Goal: Transaction & Acquisition: Obtain resource

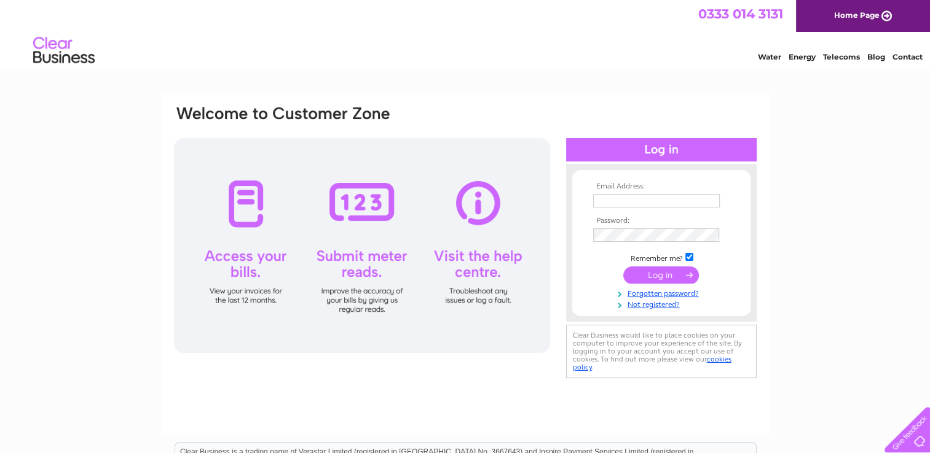
type input "The_kings_arms@yahoo.co.uk"
click at [680, 267] on input "submit" at bounding box center [661, 275] width 76 height 17
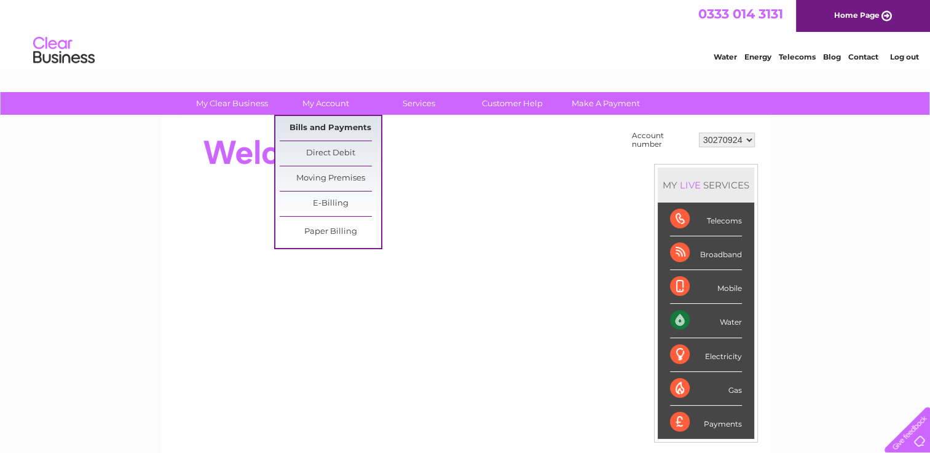
click at [336, 130] on link "Bills and Payments" at bounding box center [330, 128] width 101 height 25
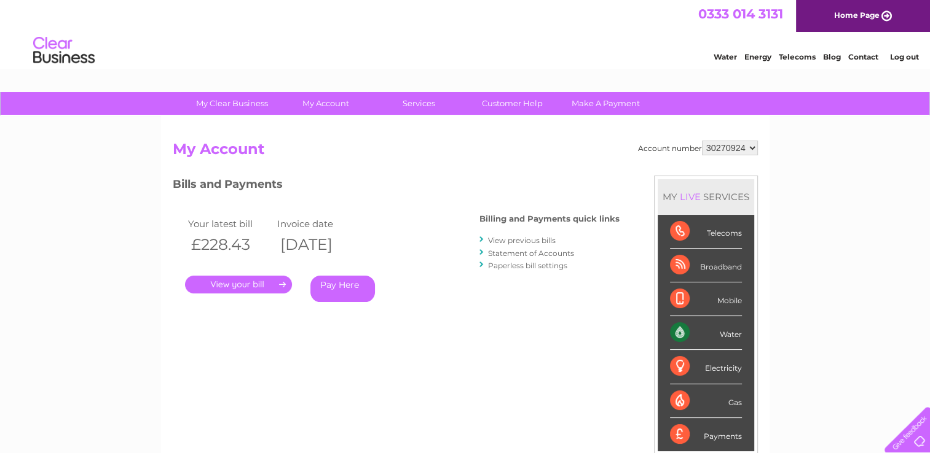
click at [538, 240] on link "View previous bills" at bounding box center [522, 240] width 68 height 9
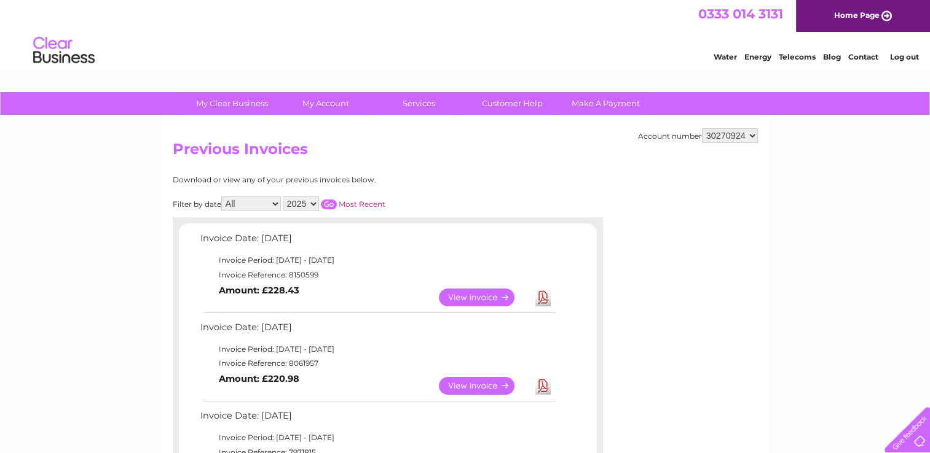
click at [544, 297] on link "Download" at bounding box center [542, 298] width 15 height 18
click at [540, 385] on link "Download" at bounding box center [542, 386] width 15 height 18
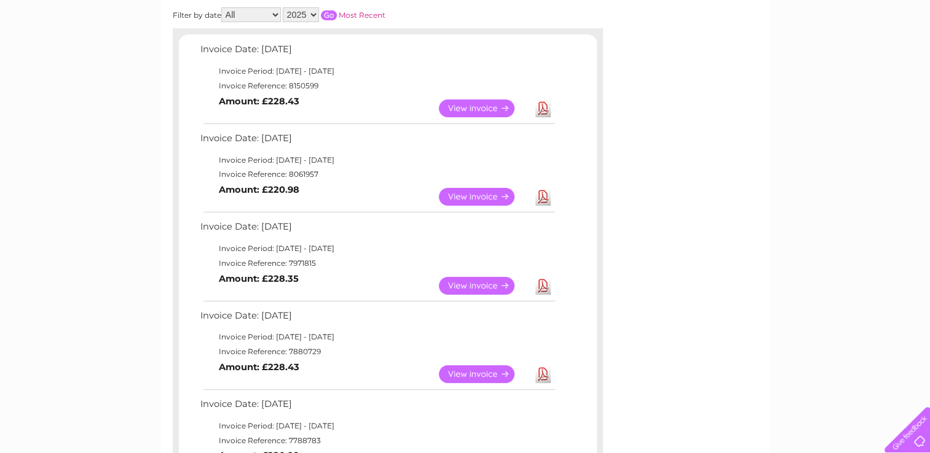
scroll to position [200, 0]
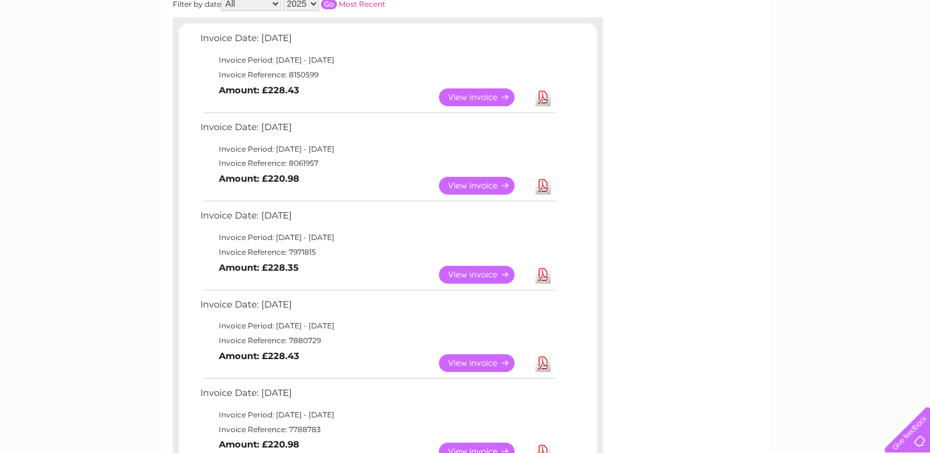
click at [546, 272] on link "Download" at bounding box center [542, 275] width 15 height 18
click at [541, 364] on link "Download" at bounding box center [542, 364] width 15 height 18
